Goal: Transaction & Acquisition: Download file/media

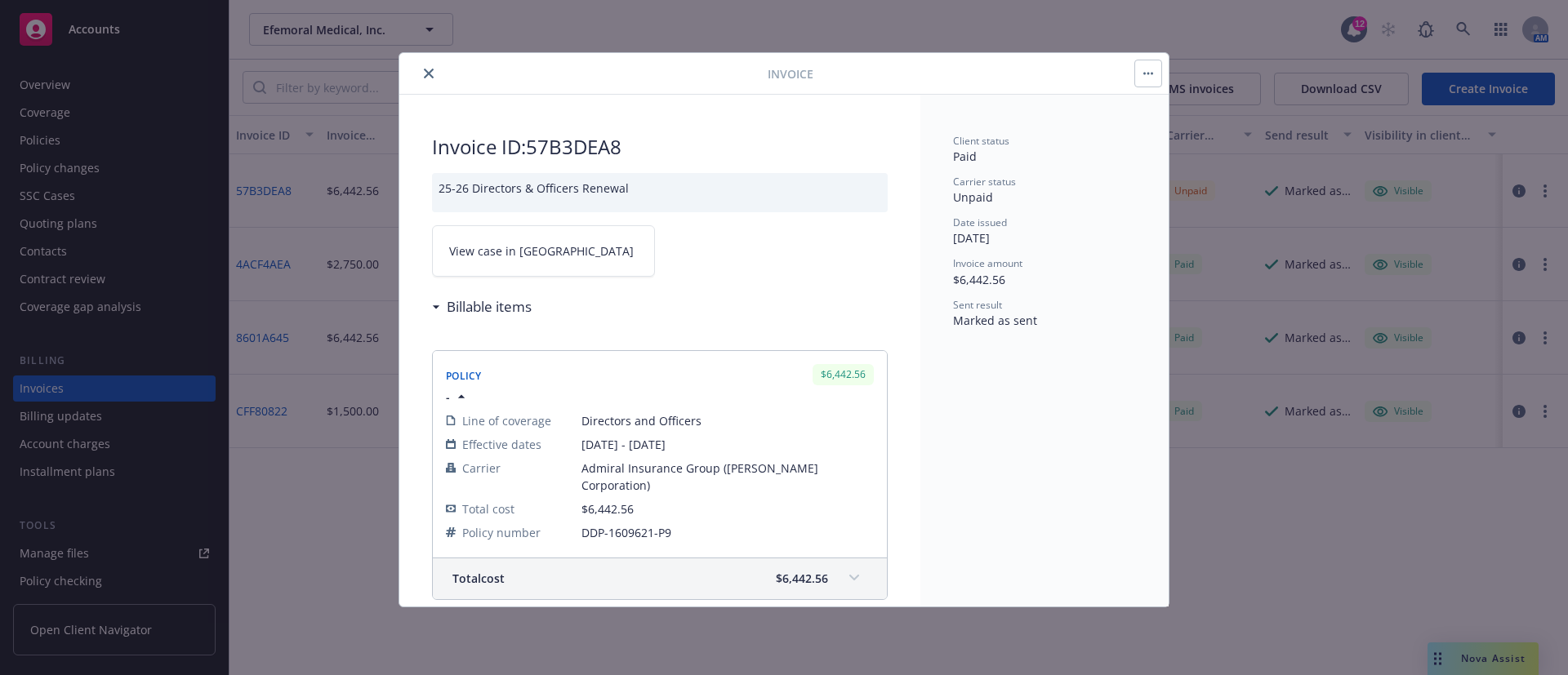
scroll to position [251, 0]
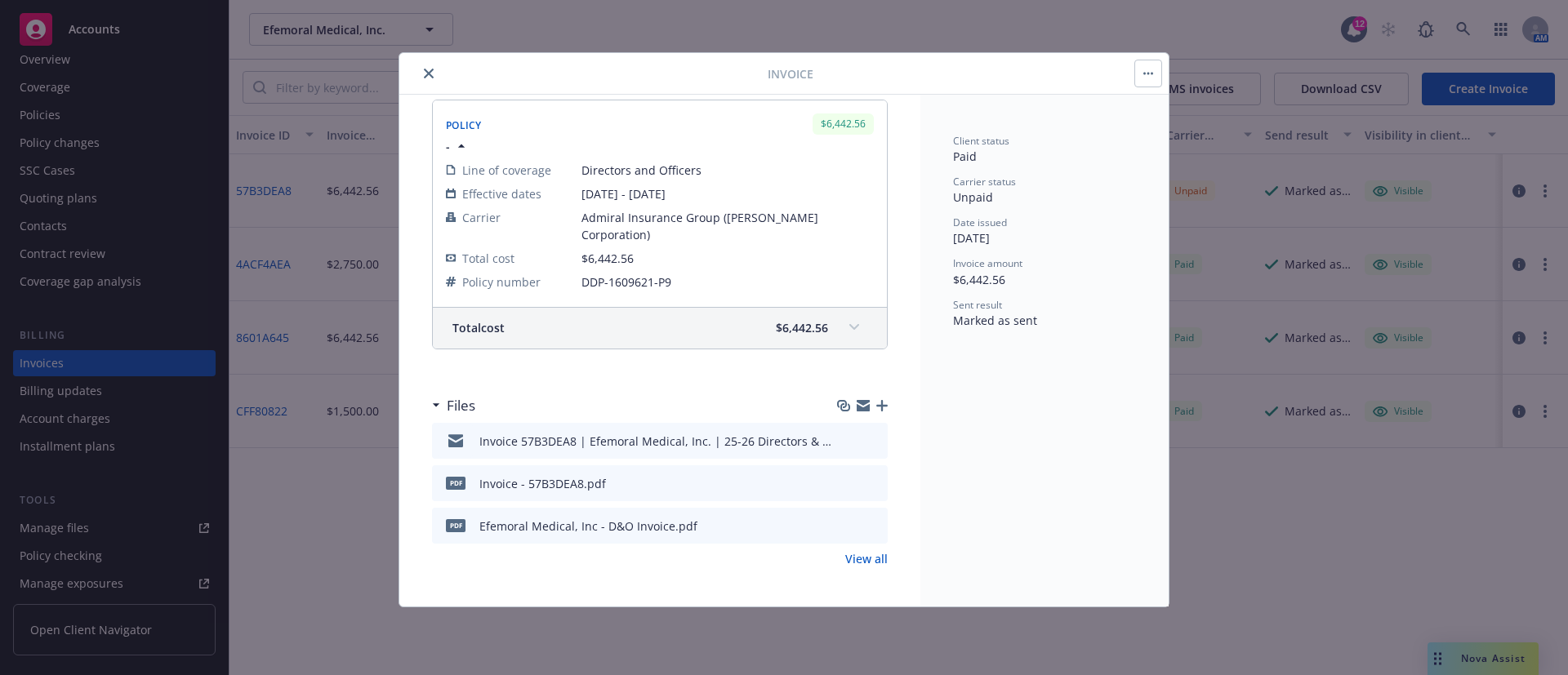
click at [425, 72] on icon "close" at bounding box center [428, 73] width 10 height 10
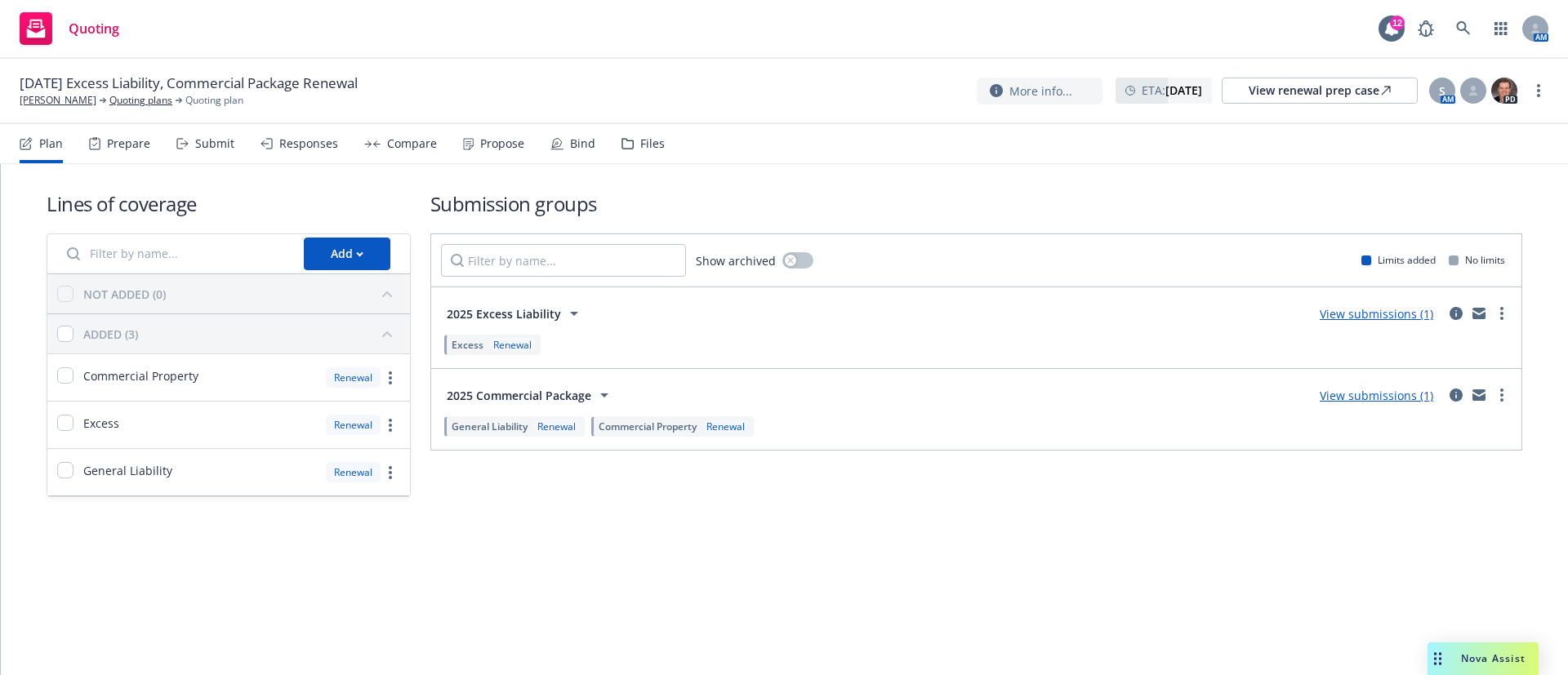
click at [295, 141] on div "Responses" at bounding box center [308, 143] width 59 height 13
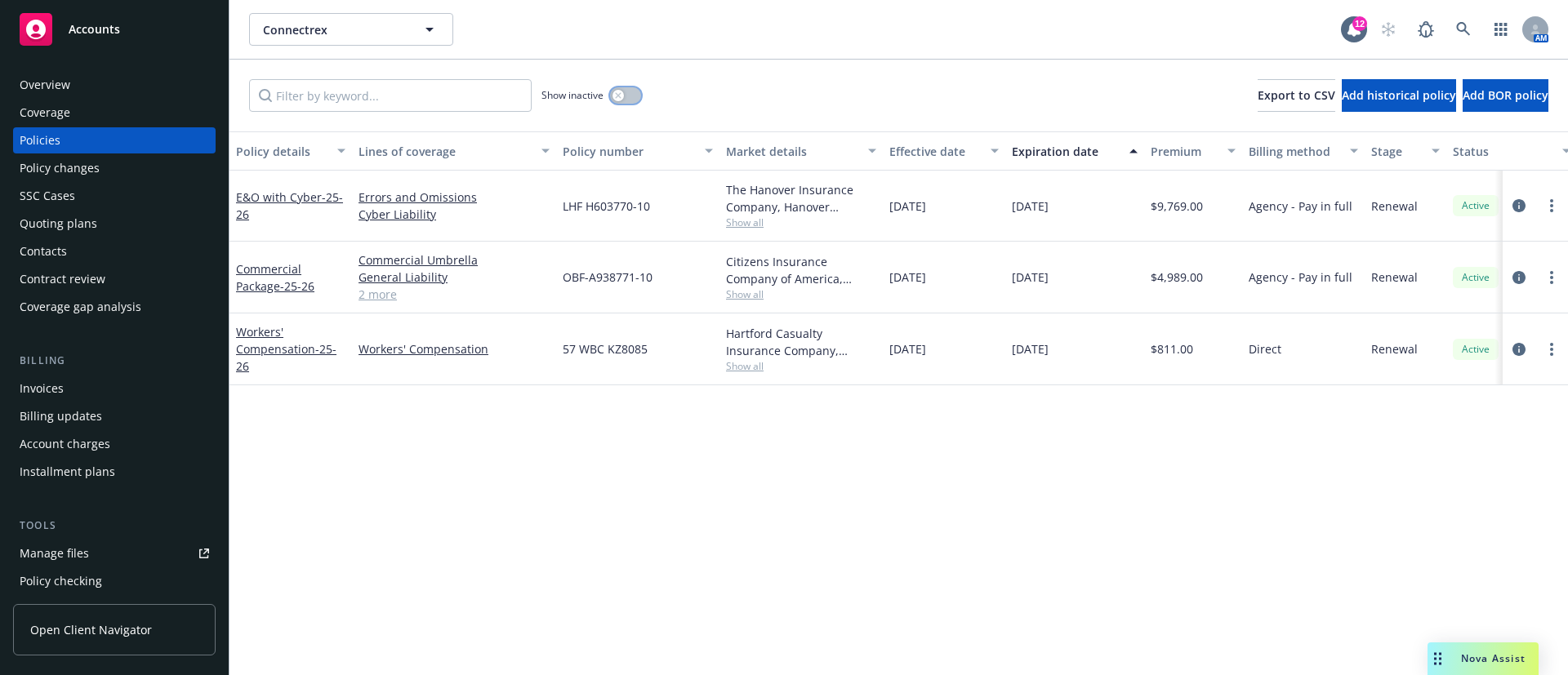
click at [632, 92] on button "button" at bounding box center [625, 96] width 31 height 17
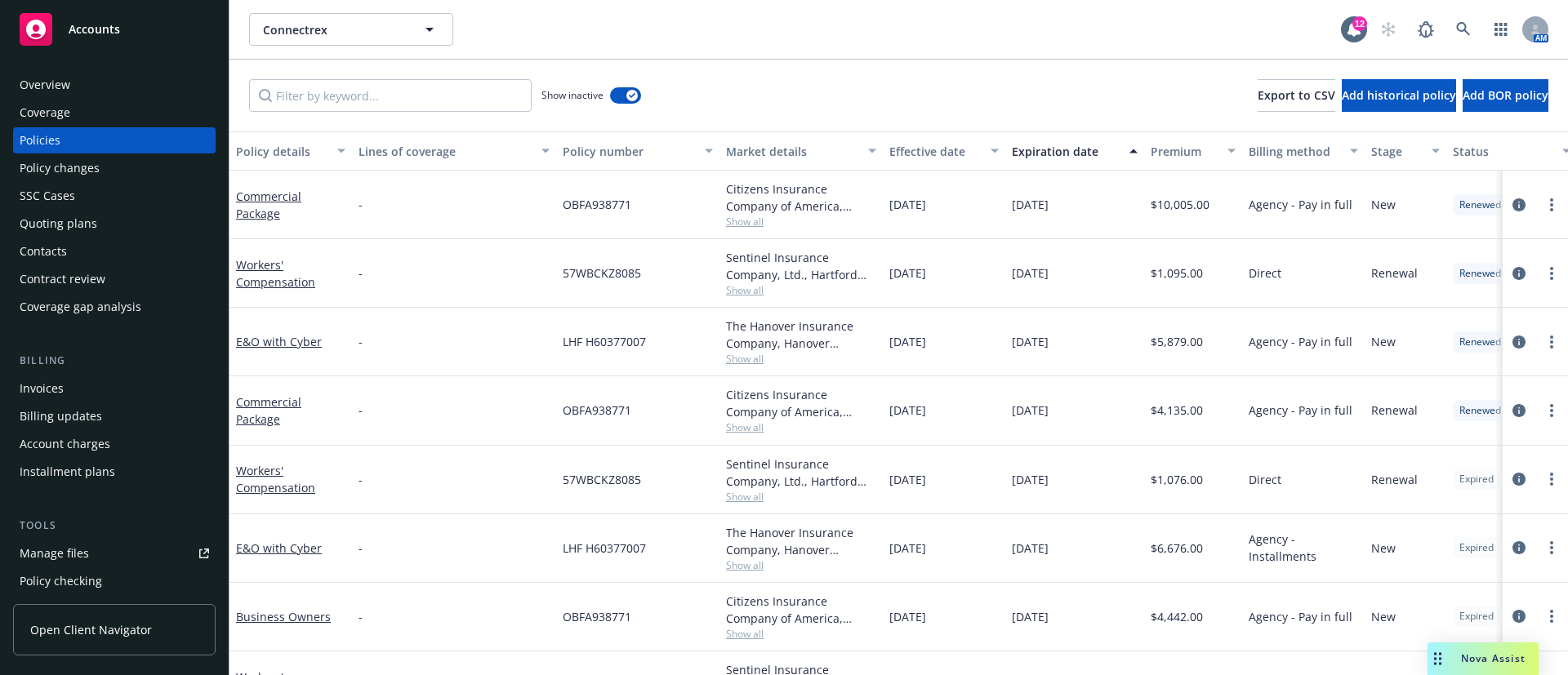
click at [1046, 147] on div "Expiration date" at bounding box center [1066, 152] width 108 height 18
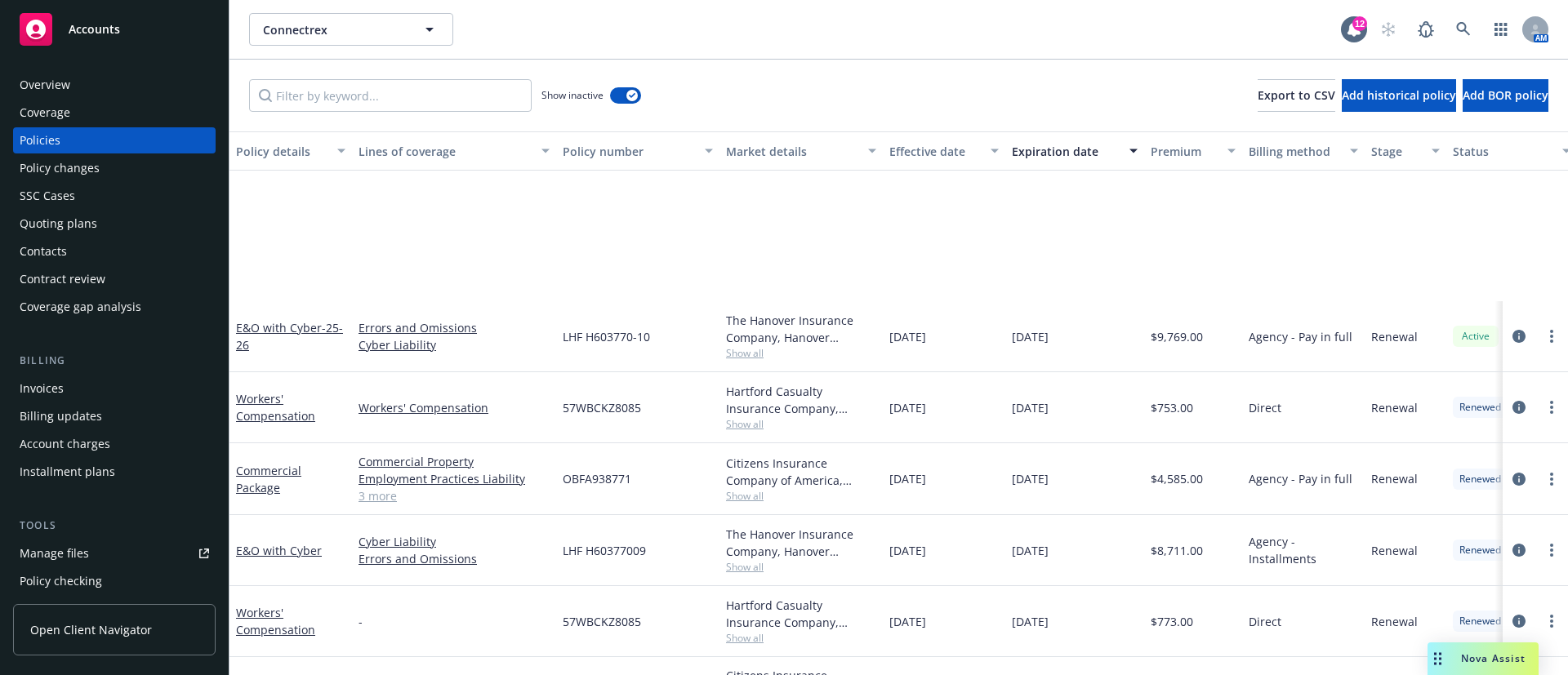
scroll to position [245, 0]
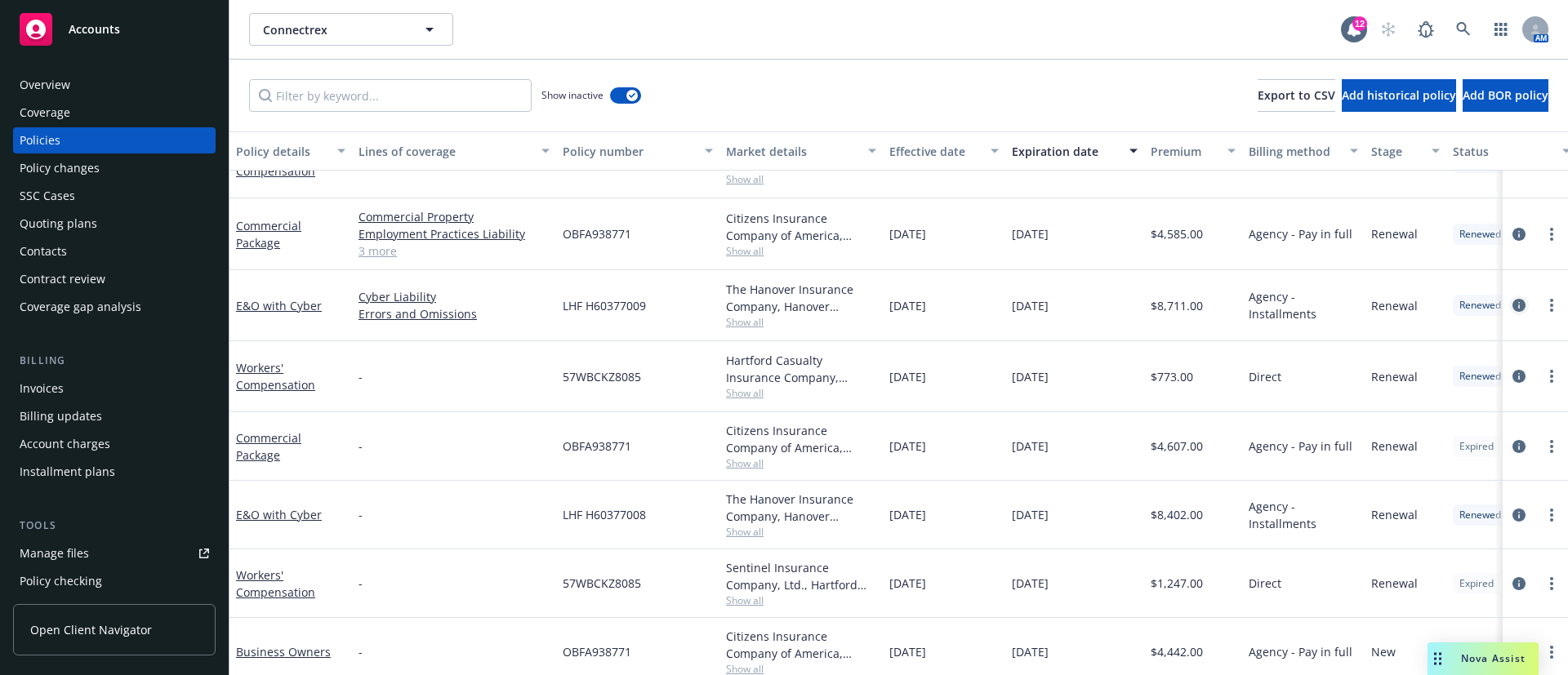
click at [1513, 305] on icon "circleInformation" at bounding box center [1519, 305] width 13 height 13
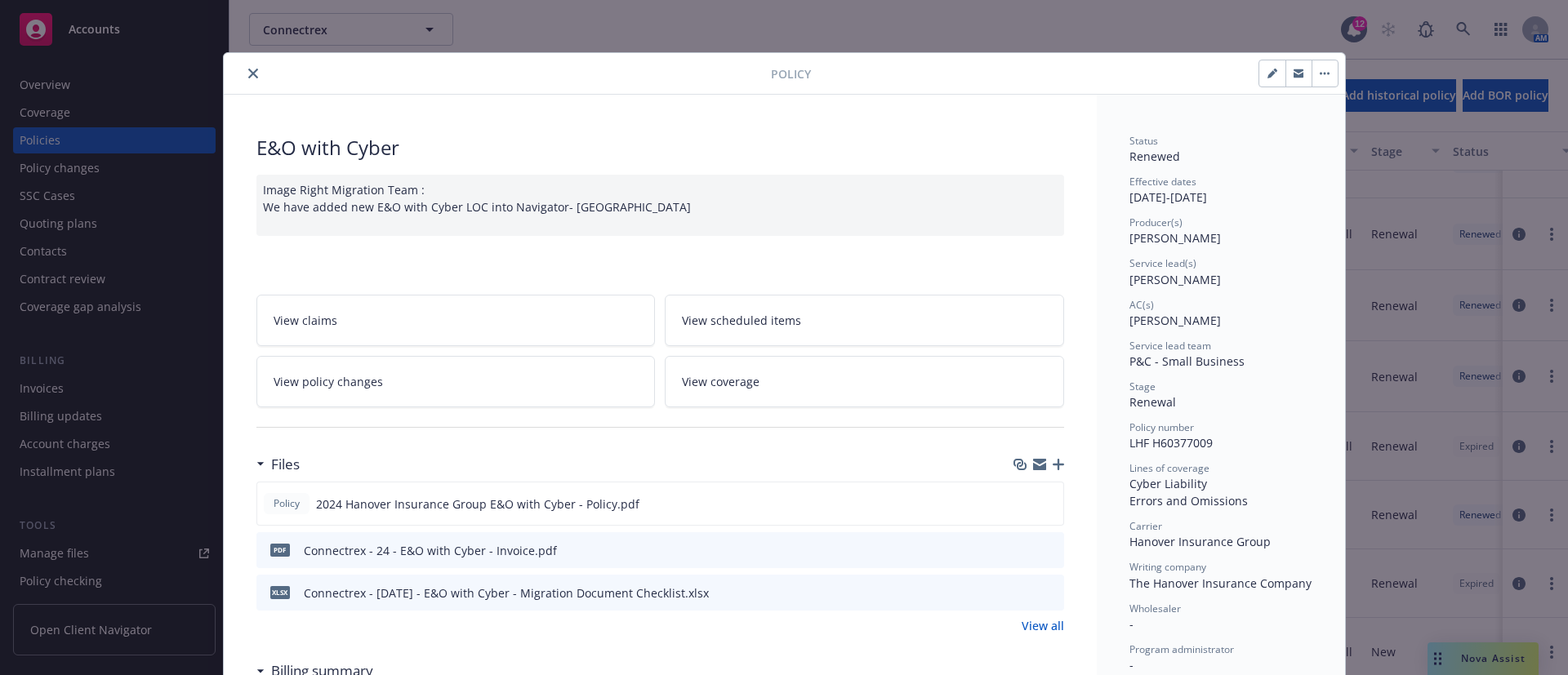
click at [248, 71] on icon "close" at bounding box center [253, 73] width 10 height 10
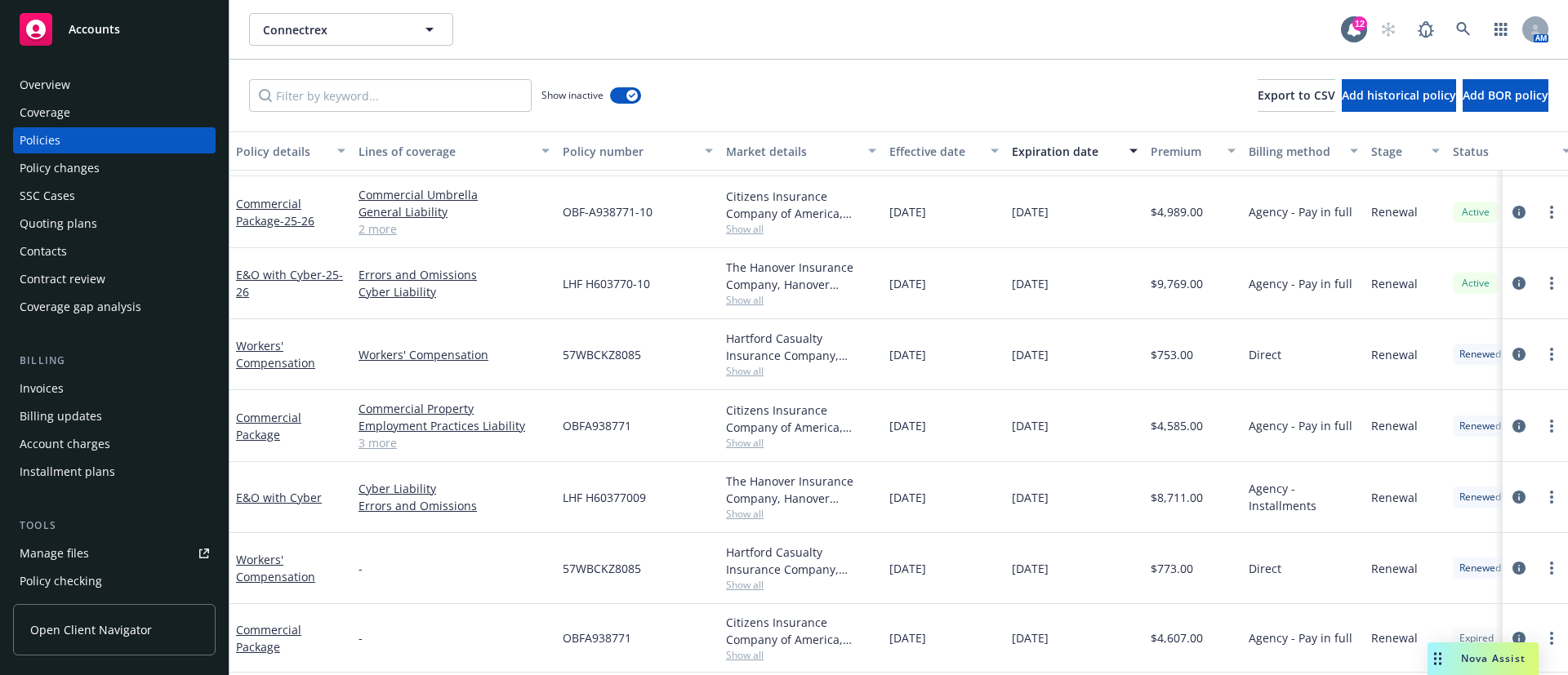
scroll to position [123, 0]
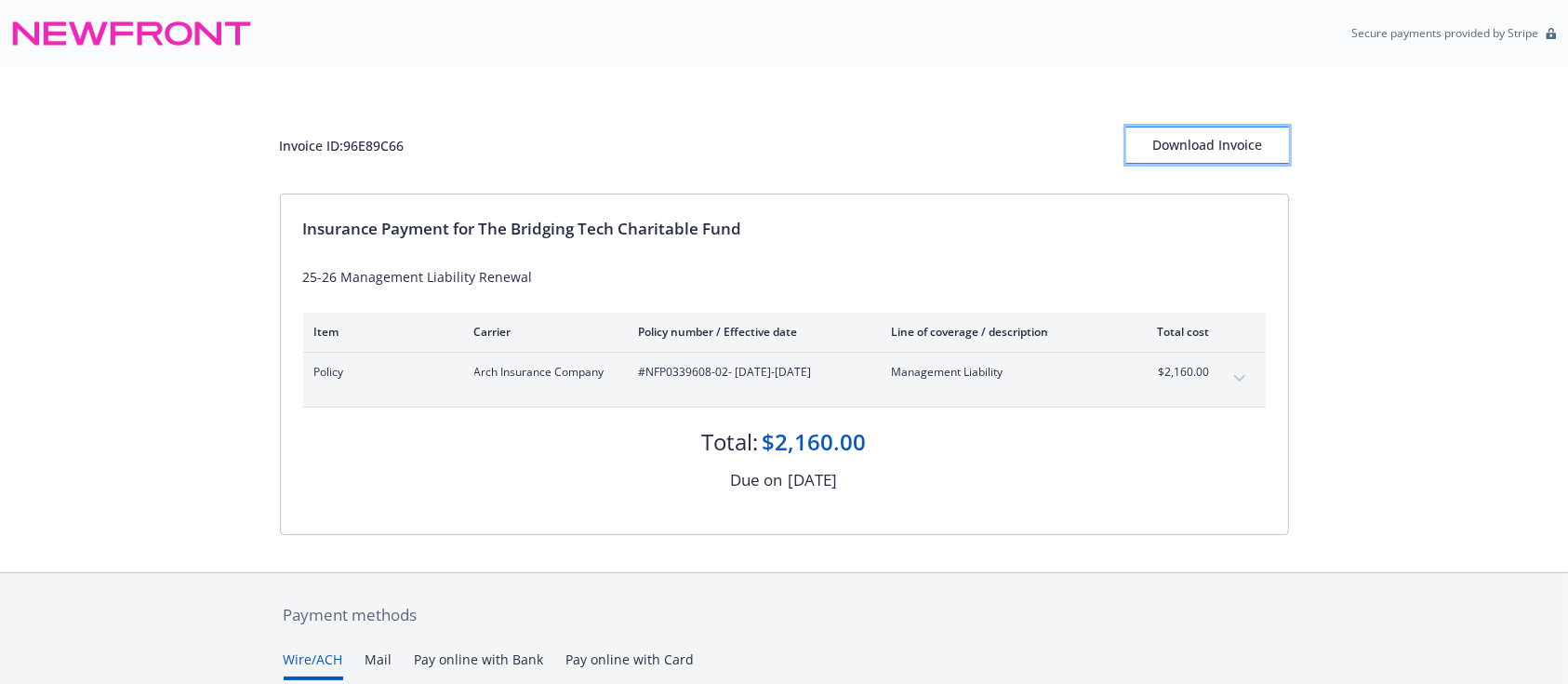
click at [1256, 139] on div "Download Invoice" at bounding box center [1207, 144] width 163 height 35
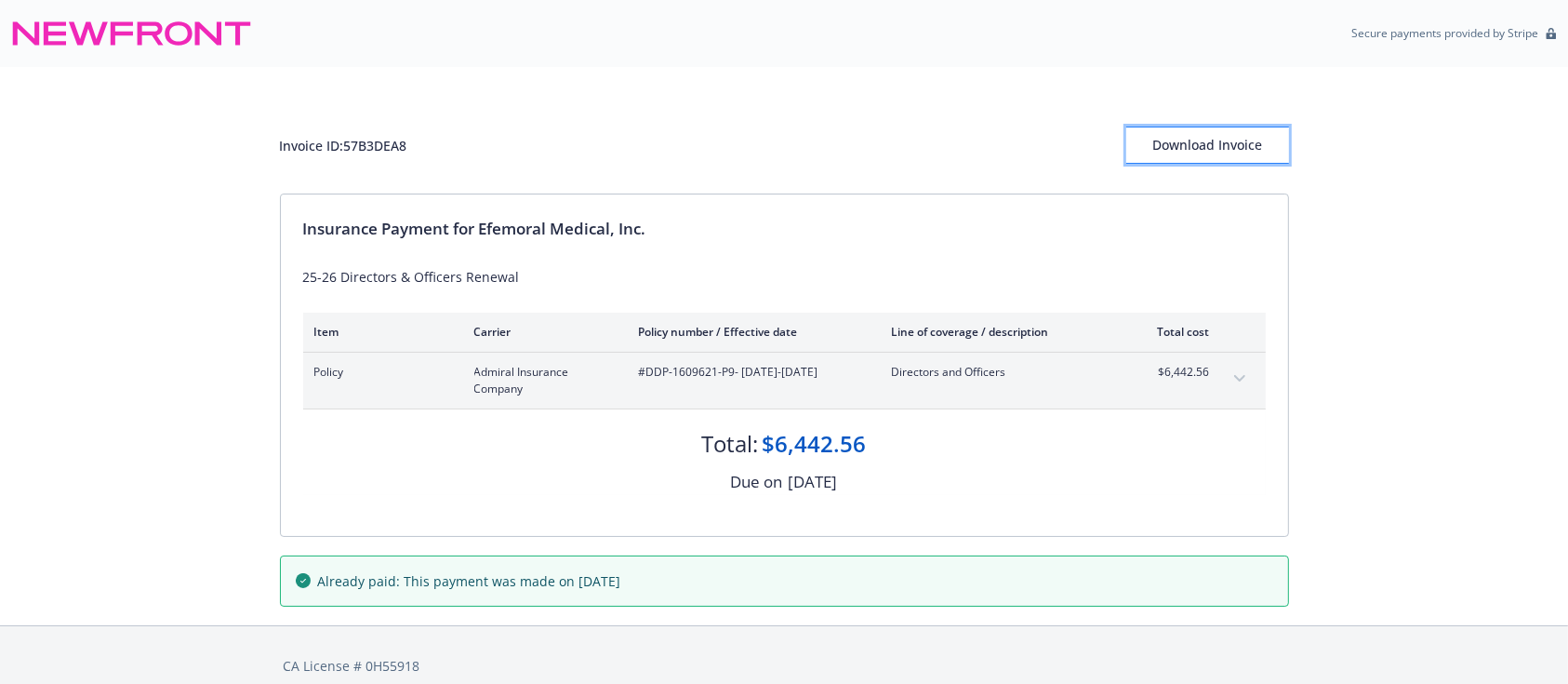
click at [1192, 130] on div "Download Invoice" at bounding box center [1207, 144] width 163 height 35
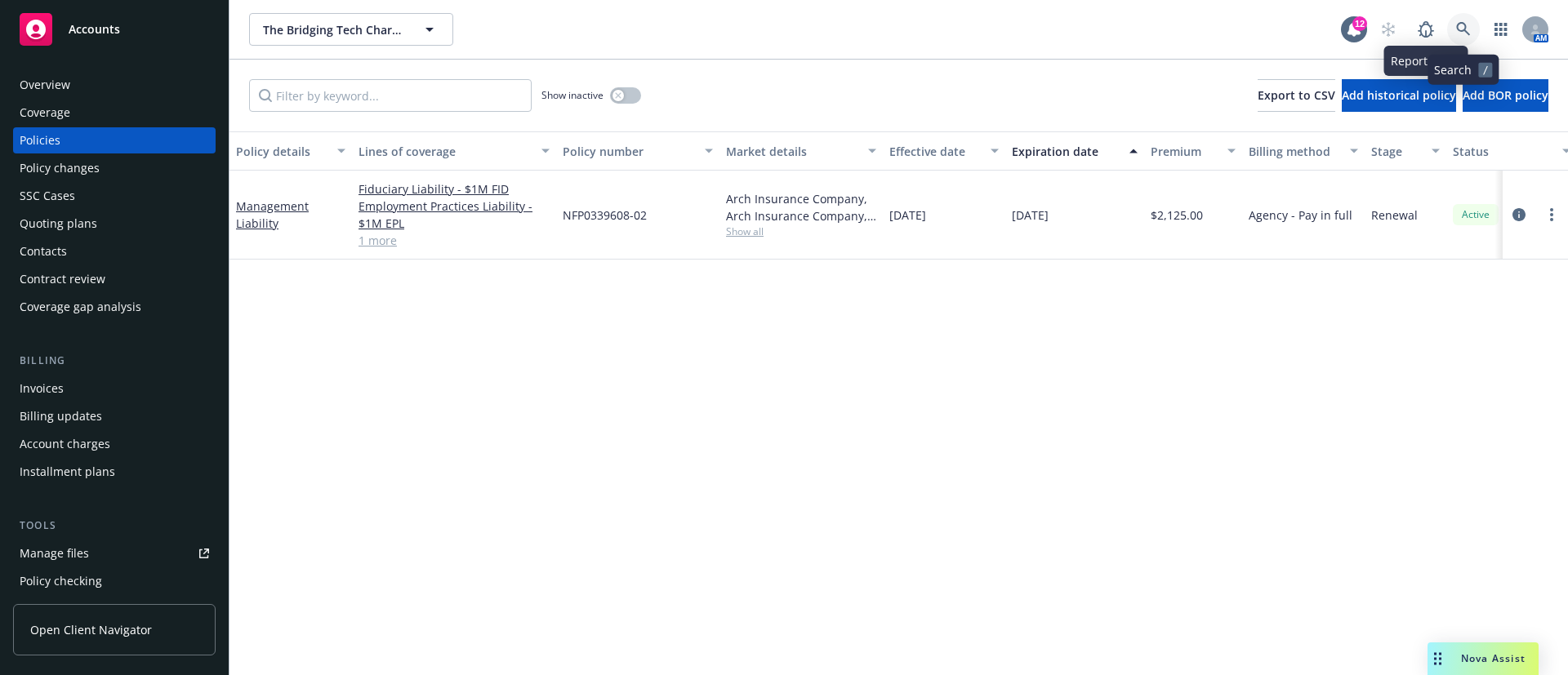
click at [1467, 33] on icon at bounding box center [1464, 29] width 15 height 15
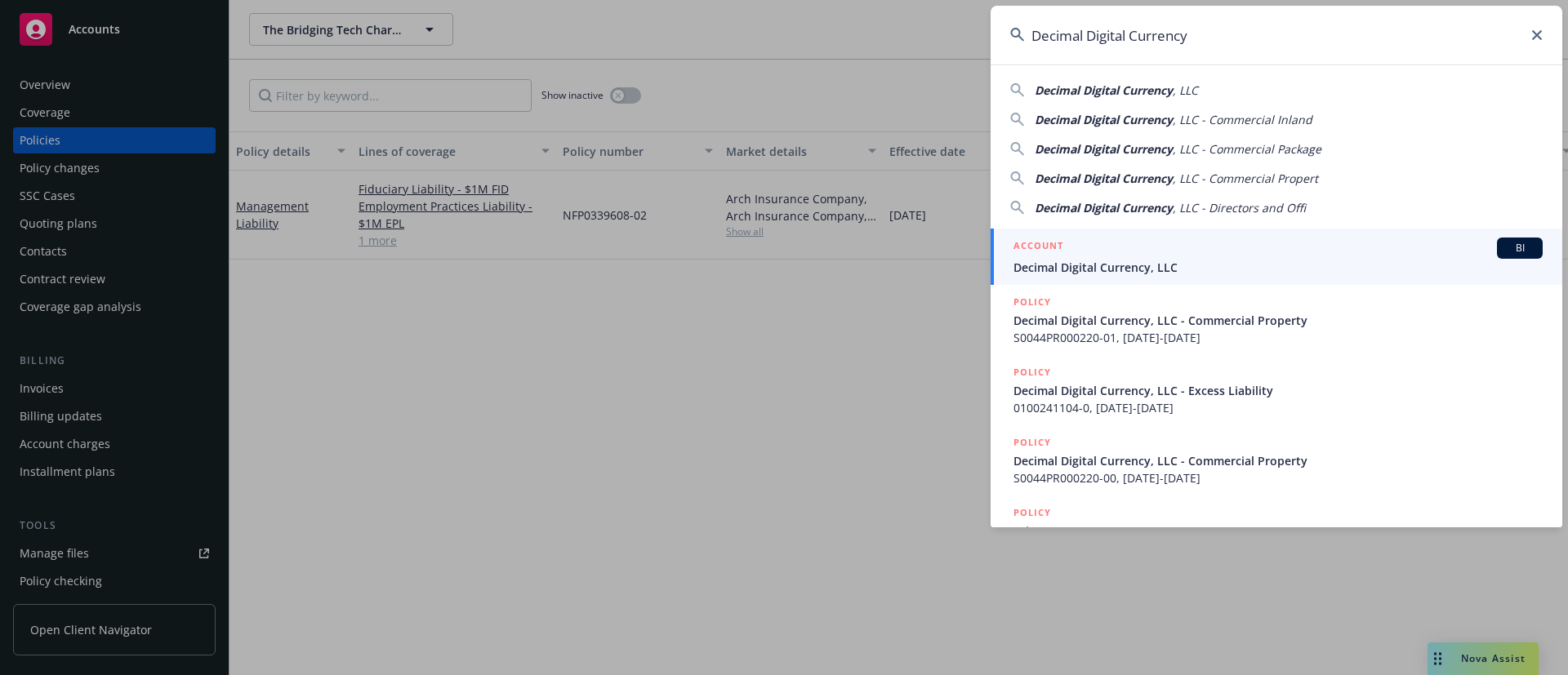
type input "Decimal Digital Currency"
click at [1138, 266] on span "Decimal Digital Currency, LLC" at bounding box center [1278, 268] width 529 height 18
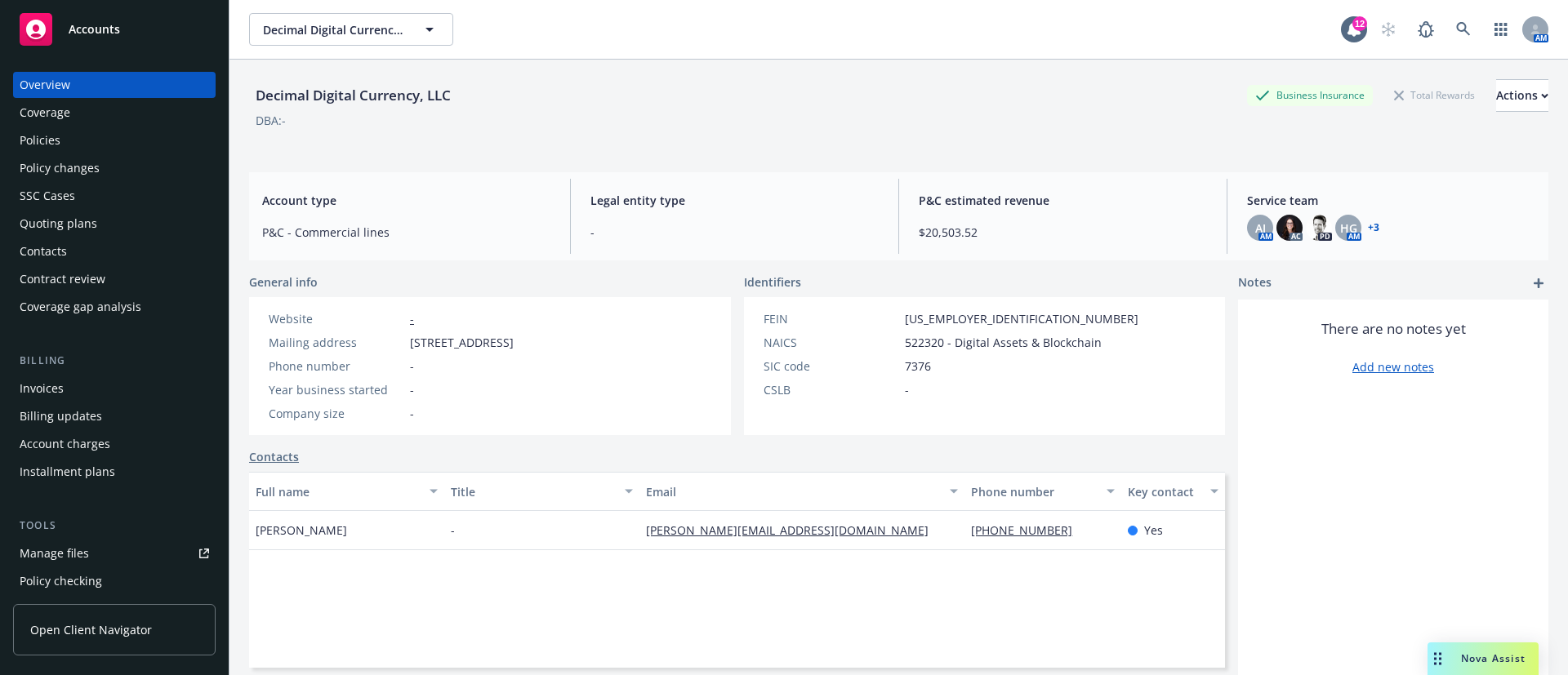
click at [78, 252] on div "Contacts" at bounding box center [114, 252] width 190 height 26
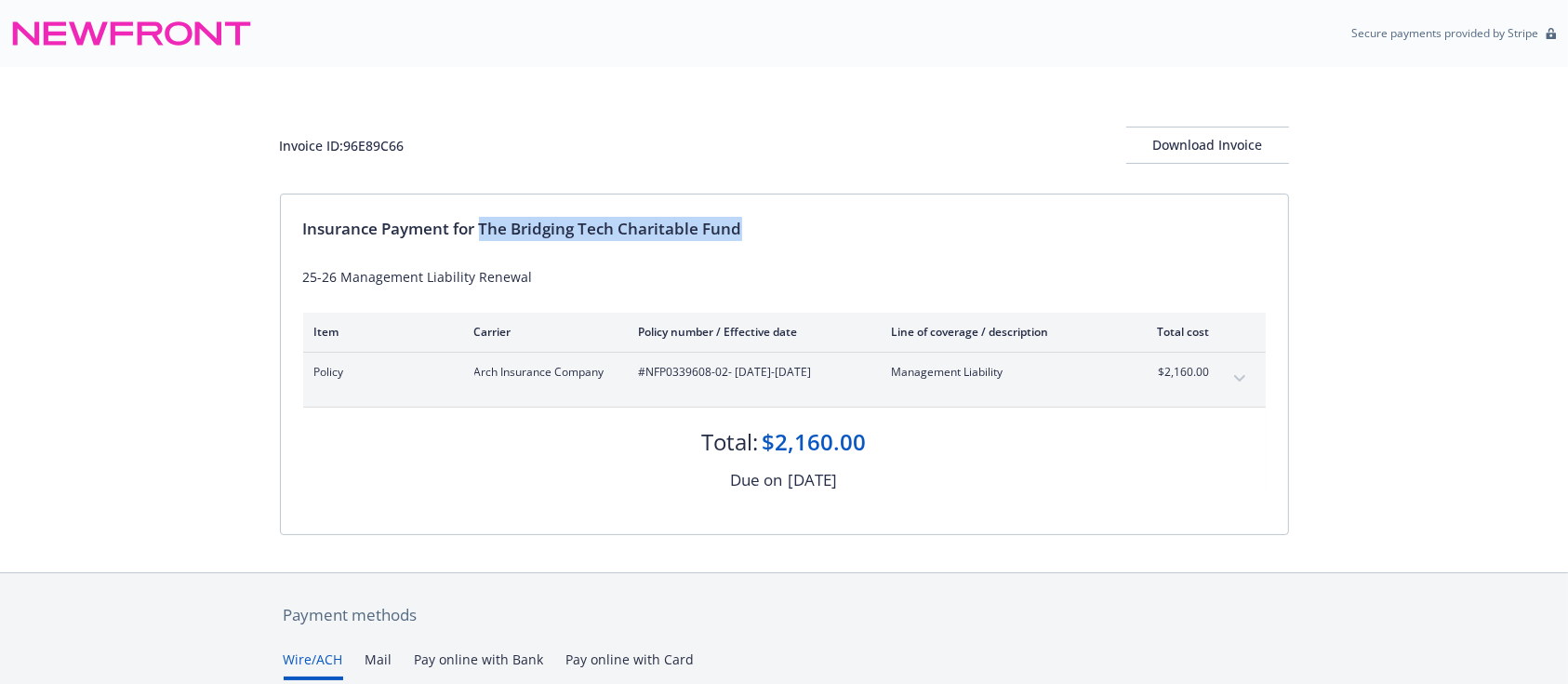
drag, startPoint x: 484, startPoint y: 228, endPoint x: 803, endPoint y: 223, distance: 319.0
click at [803, 223] on div "Insurance Payment for The Bridging Tech Charitable Fund" at bounding box center [784, 229] width 962 height 24
copy div "The Bridging Tech Charitable Fund"
click at [1205, 138] on div "Download Invoice" at bounding box center [1207, 144] width 163 height 35
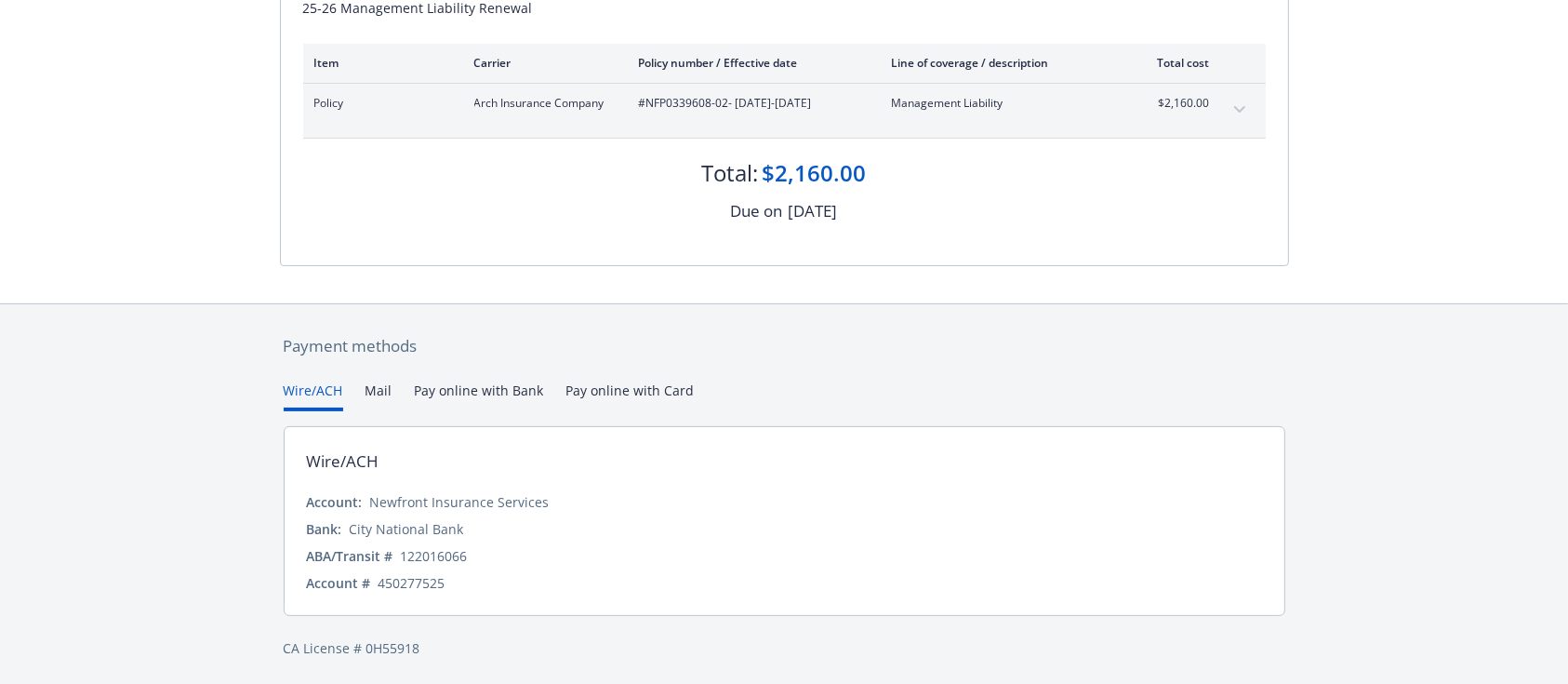
scroll to position [272, 0]
